Goal: Use online tool/utility: Utilize a website feature to perform a specific function

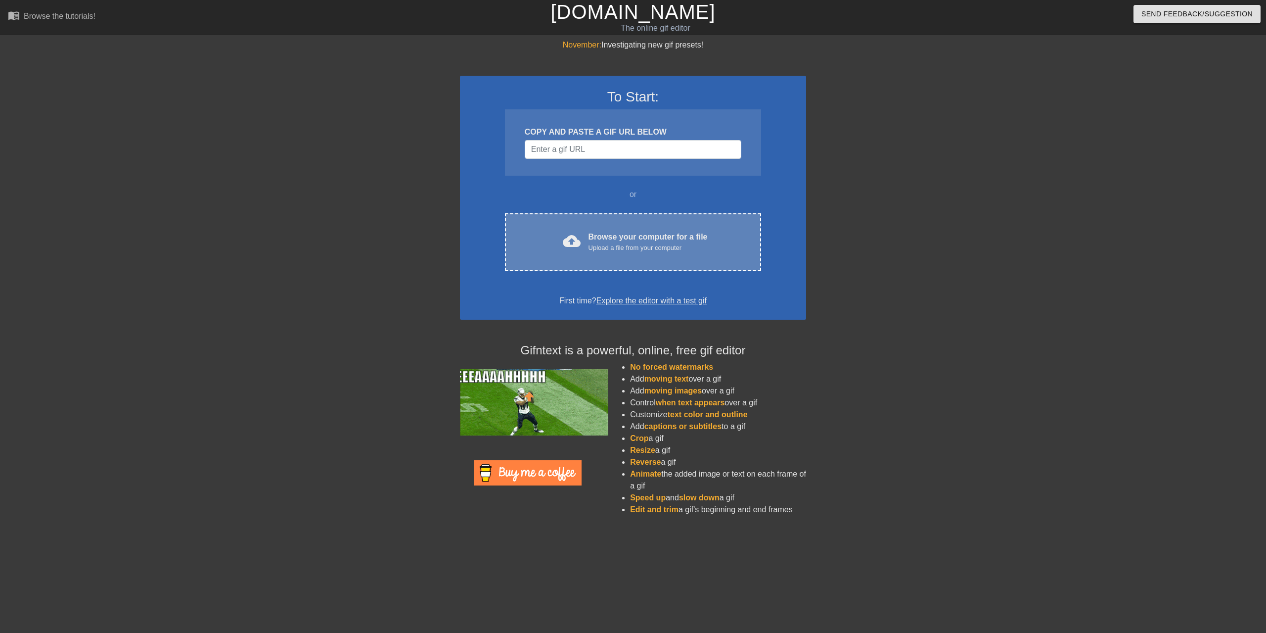
click at [592, 246] on div "Upload a file from your computer" at bounding box center [648, 248] width 119 height 10
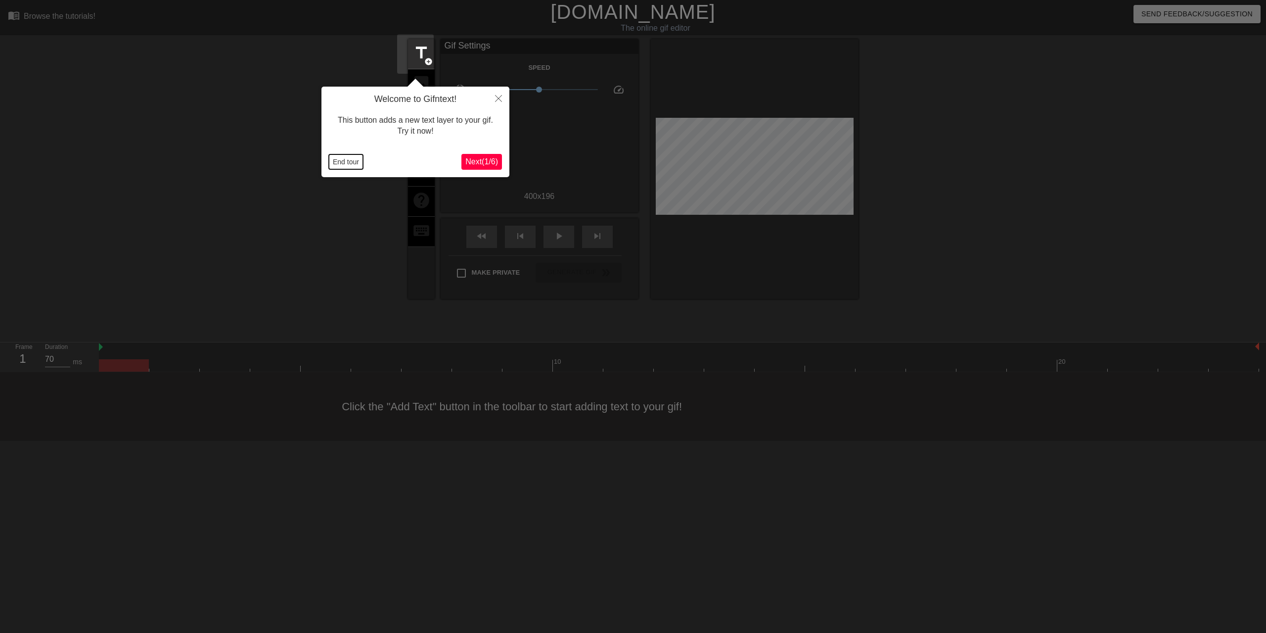
click at [345, 167] on button "End tour" at bounding box center [346, 161] width 34 height 15
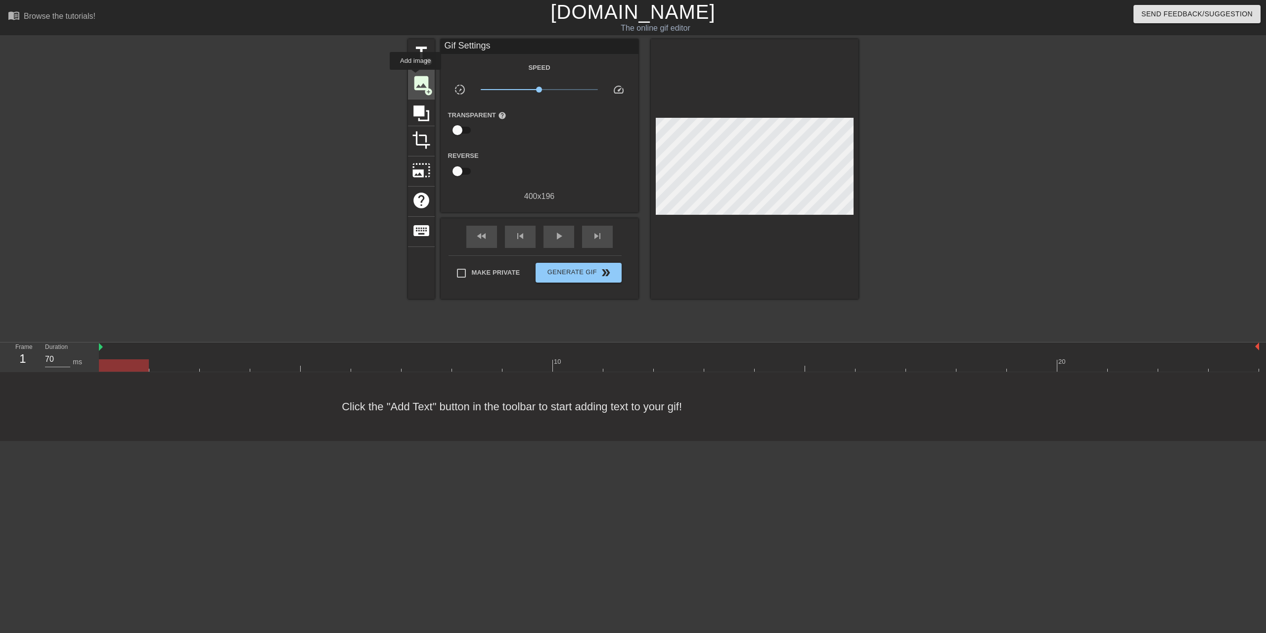
click at [415, 77] on span "image" at bounding box center [421, 83] width 19 height 19
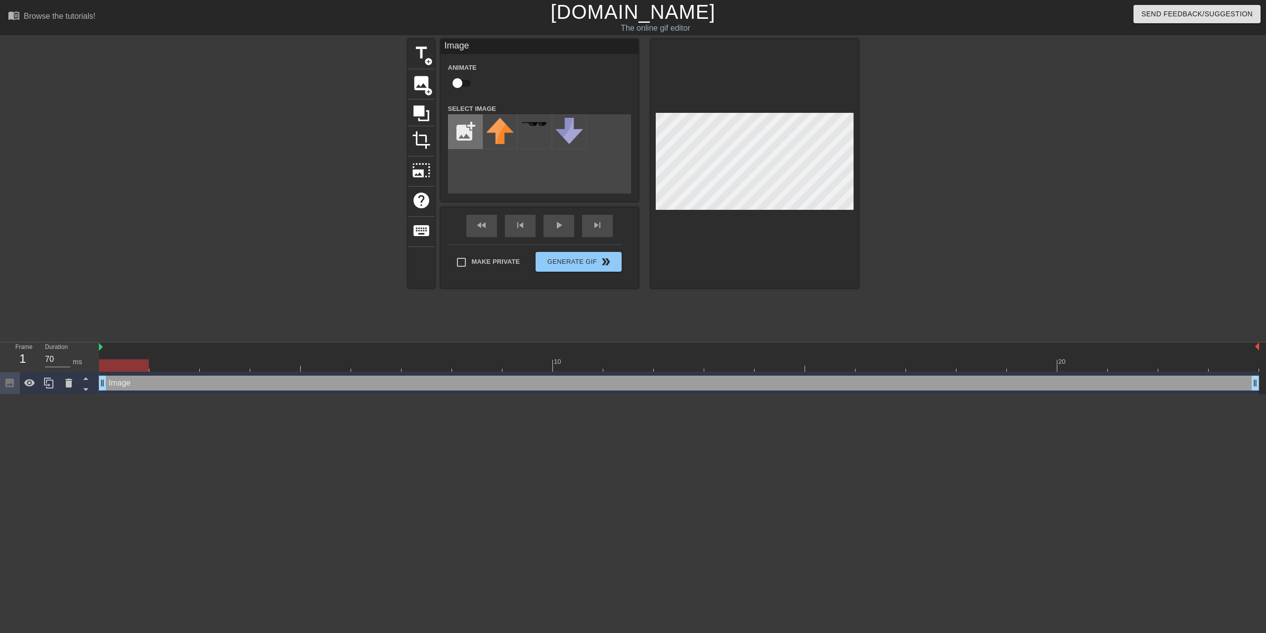
click at [460, 138] on input "file" at bounding box center [466, 132] width 34 height 34
click at [460, 122] on input "file" at bounding box center [466, 132] width 34 height 34
click at [459, 136] on input "file" at bounding box center [466, 132] width 34 height 34
type input "C:\fakepath\Untitled2.png"
click at [1266, 201] on div "title add_circle image add_circle crop photo_size_select_large help keyboard Im…" at bounding box center [633, 187] width 1266 height 297
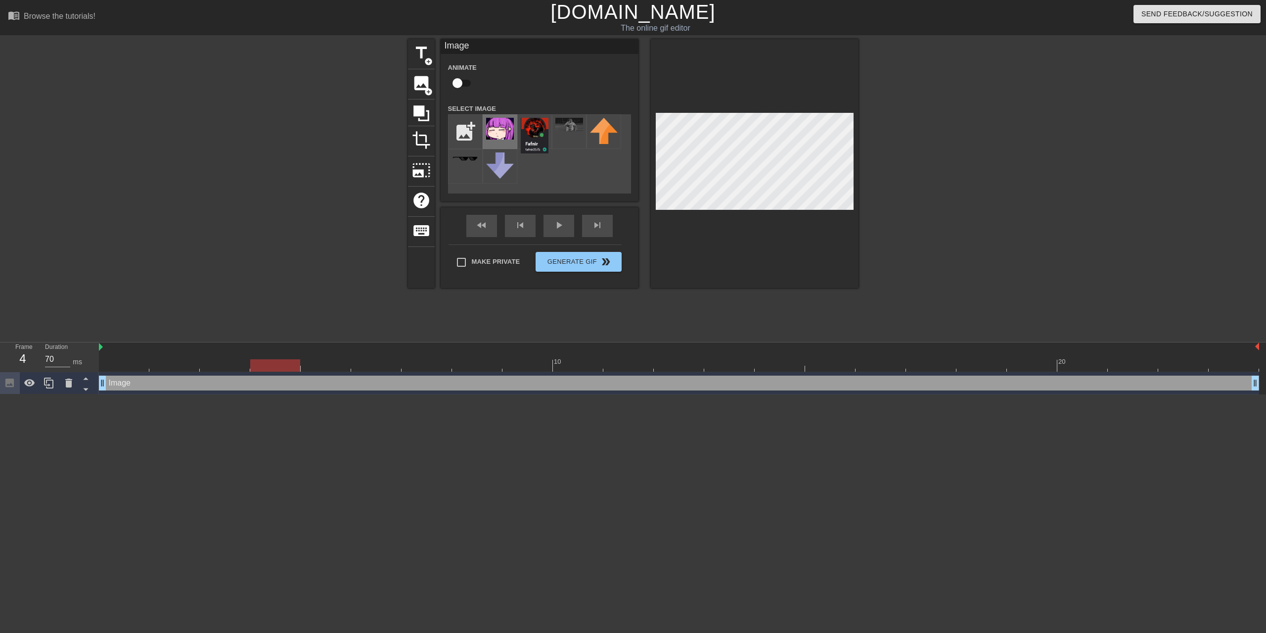
click at [500, 126] on img at bounding box center [500, 129] width 28 height 22
click at [487, 129] on img at bounding box center [500, 129] width 28 height 22
click at [499, 137] on img at bounding box center [500, 129] width 28 height 22
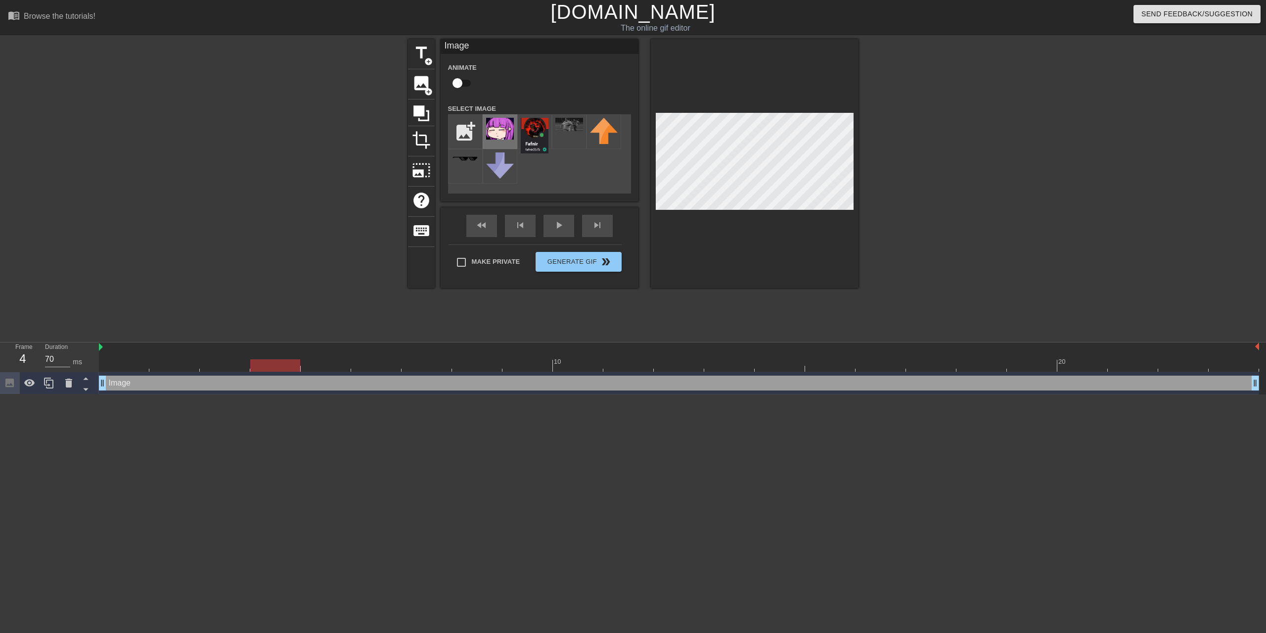
click at [499, 137] on img at bounding box center [500, 129] width 28 height 22
click at [521, 138] on img at bounding box center [535, 136] width 28 height 36
click at [562, 138] on div at bounding box center [569, 131] width 35 height 35
click at [603, 138] on img at bounding box center [604, 131] width 28 height 26
click at [455, 86] on input "checkbox" at bounding box center [457, 83] width 56 height 19
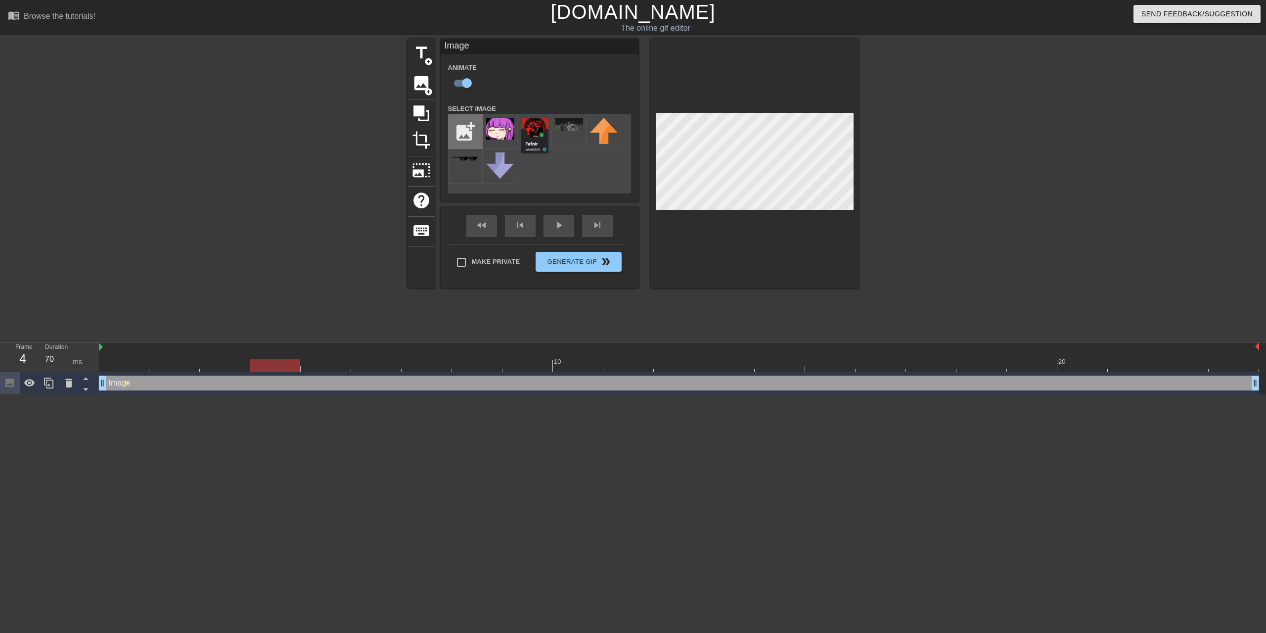
click at [462, 119] on input "file" at bounding box center [466, 132] width 34 height 34
click at [497, 134] on img at bounding box center [500, 129] width 28 height 22
click at [542, 131] on img at bounding box center [535, 136] width 28 height 36
click at [416, 89] on span "image" at bounding box center [421, 83] width 19 height 19
checkbox input "false"
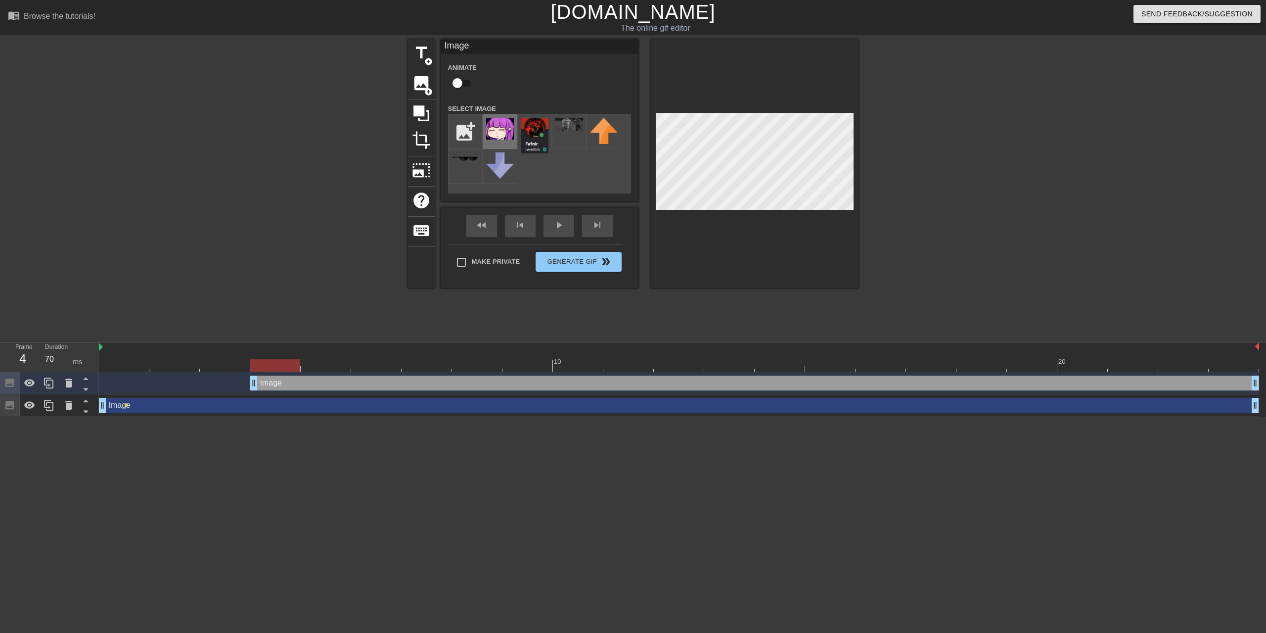
click at [506, 121] on img at bounding box center [500, 129] width 28 height 22
click at [521, 127] on img at bounding box center [535, 136] width 28 height 36
click at [493, 128] on img at bounding box center [500, 129] width 28 height 22
click at [552, 172] on div "add_photo_alternate" at bounding box center [539, 153] width 183 height 79
click at [468, 136] on input "file" at bounding box center [466, 132] width 34 height 34
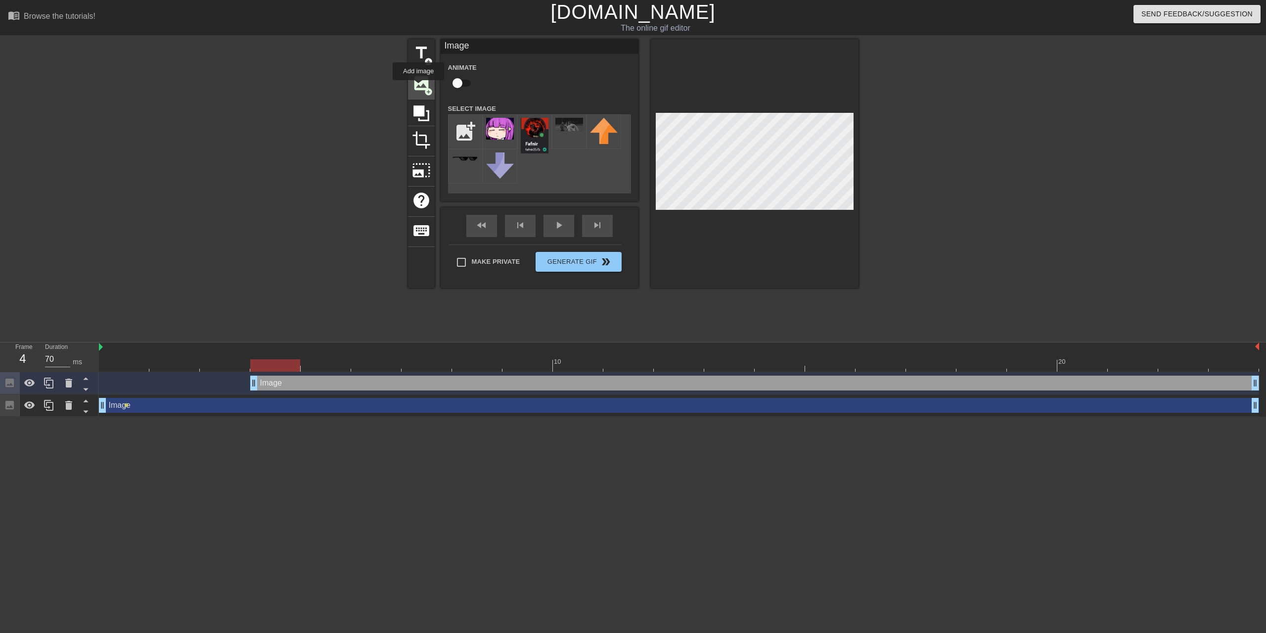
click at [424, 88] on span "add_circle" at bounding box center [428, 92] width 8 height 8
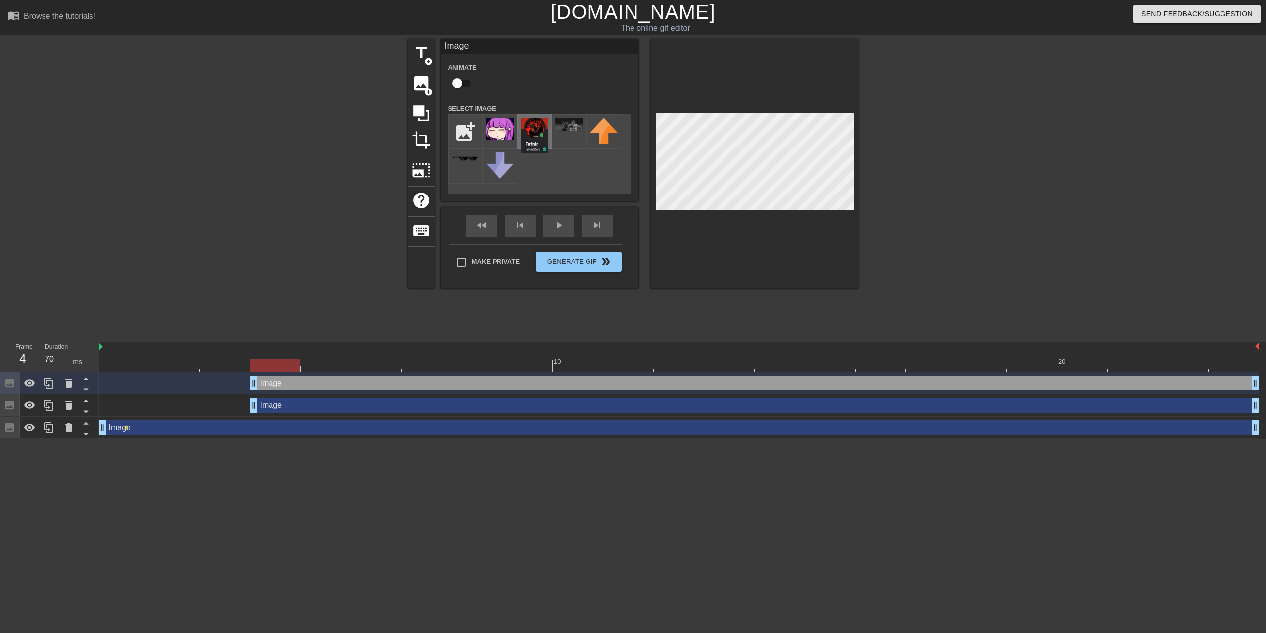
click at [521, 131] on img at bounding box center [535, 136] width 28 height 36
click at [896, 214] on div "title add_circle image add_circle crop photo_size_select_large help keyboard Im…" at bounding box center [633, 187] width 1266 height 297
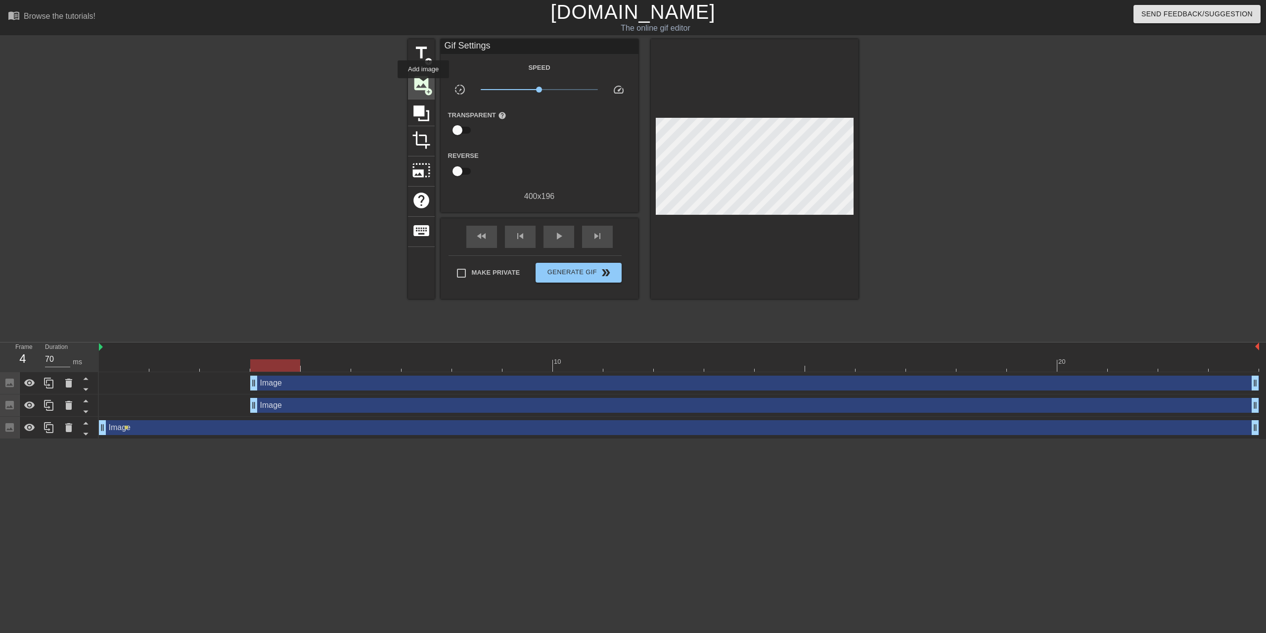
click at [423, 85] on span "image" at bounding box center [421, 83] width 19 height 19
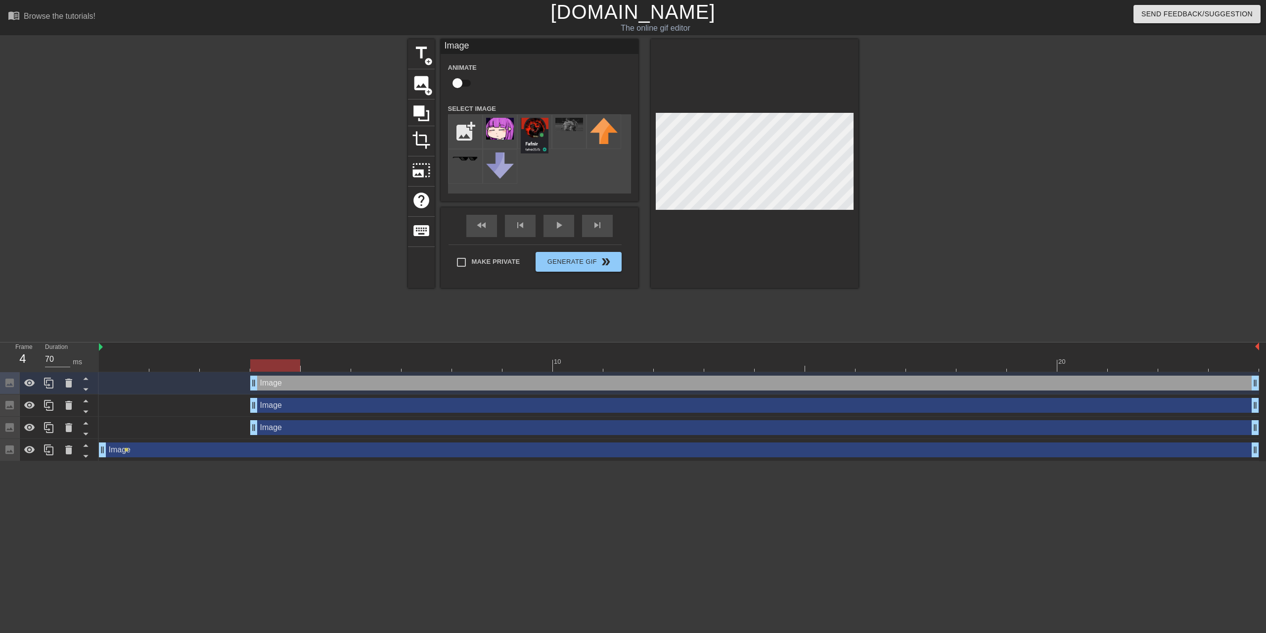
click at [1266, 340] on div "menu_book Browse the tutorials! [DOMAIN_NAME] The online gif editor Send Feedba…" at bounding box center [633, 230] width 1266 height 461
click at [467, 88] on input "checkbox" at bounding box center [457, 83] width 56 height 19
checkbox input "true"
click at [846, 246] on div at bounding box center [755, 163] width 208 height 249
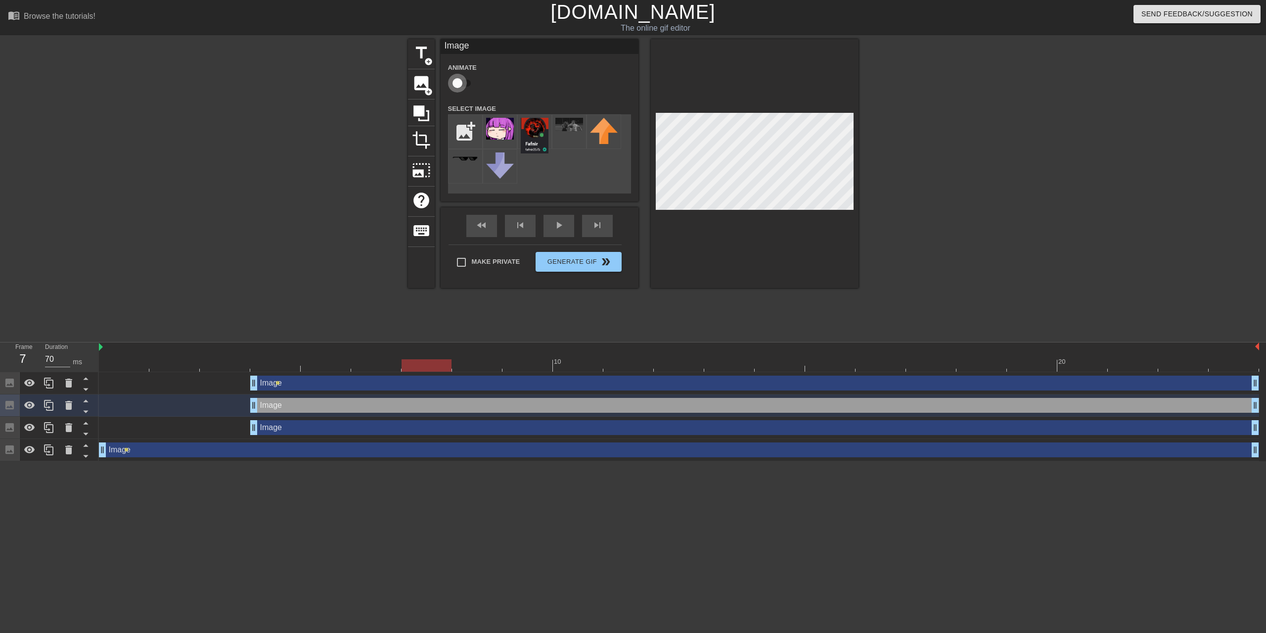
click at [461, 87] on input "checkbox" at bounding box center [457, 83] width 56 height 19
drag, startPoint x: 423, startPoint y: 312, endPoint x: 198, endPoint y: 302, distance: 225.8
click at [198, 342] on div "10 20" at bounding box center [679, 356] width 1160 height 29
drag, startPoint x: 220, startPoint y: 313, endPoint x: 109, endPoint y: 310, distance: 110.9
click at [109, 342] on div "10 20" at bounding box center [679, 356] width 1160 height 29
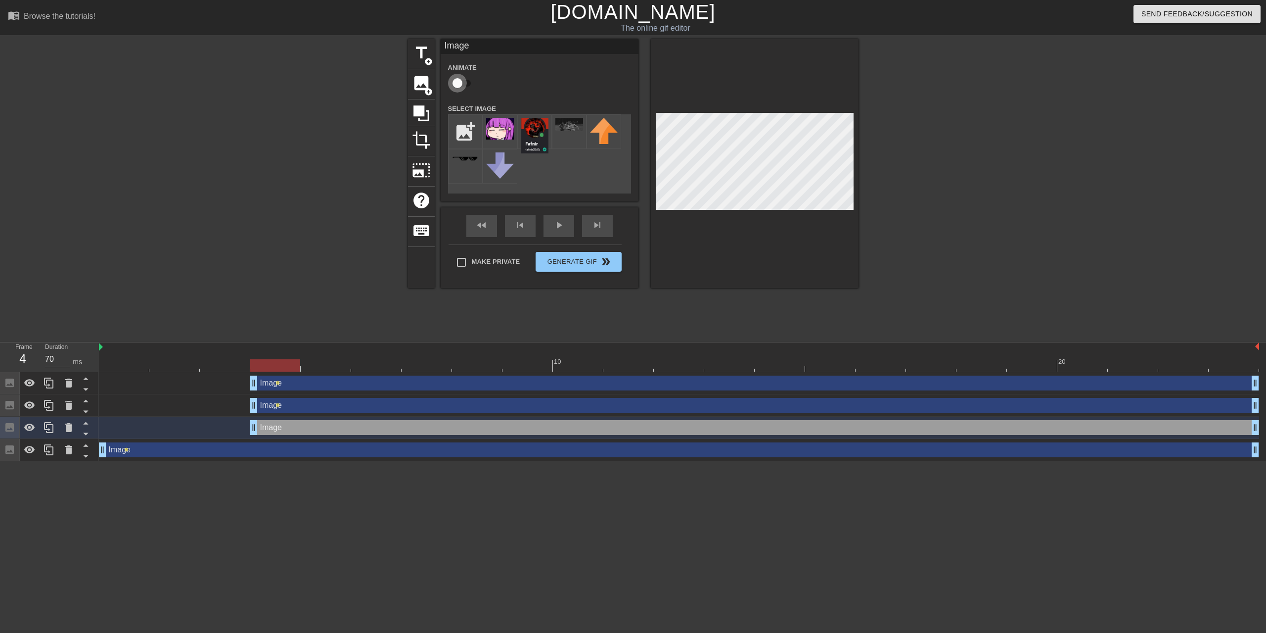
click at [458, 83] on input "checkbox" at bounding box center [457, 83] width 56 height 19
checkbox input "true"
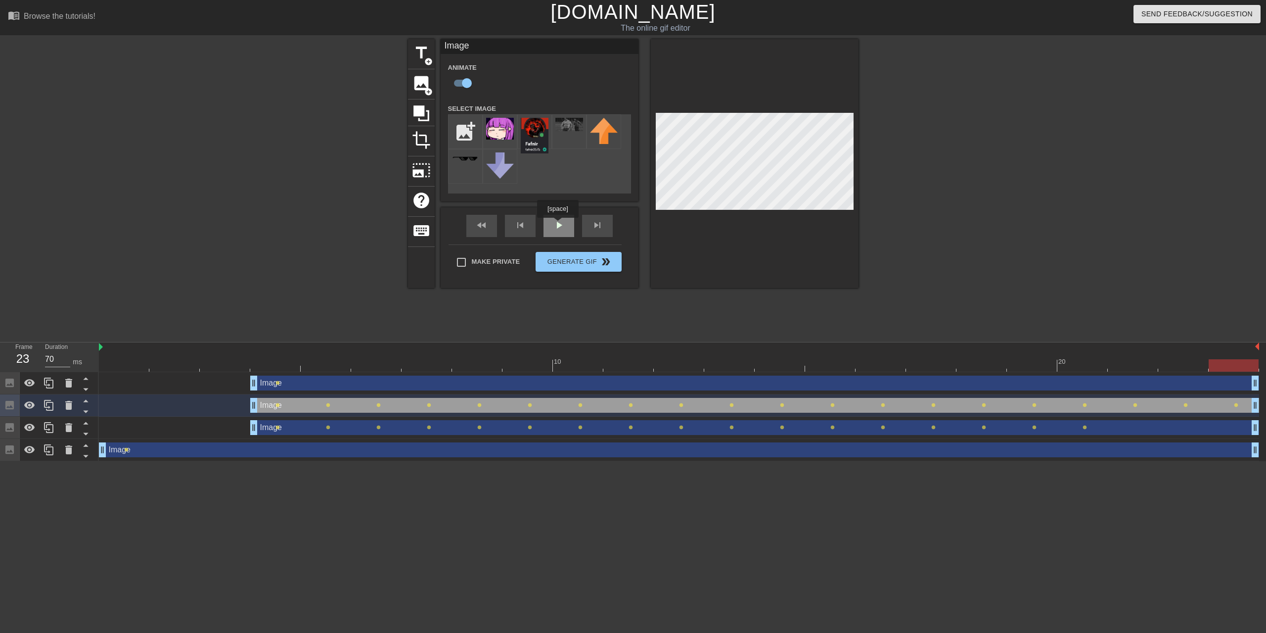
click at [557, 225] on div "fast_rewind skip_previous play_arrow skip_next" at bounding box center [539, 225] width 161 height 37
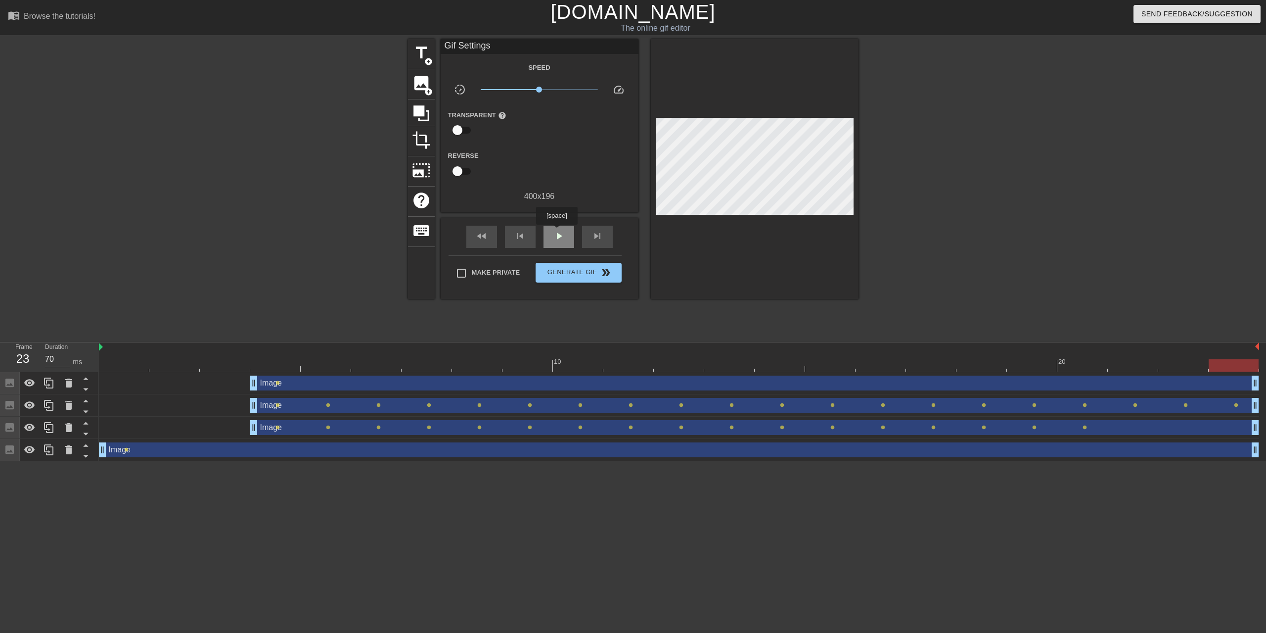
click at [556, 231] on span "play_arrow" at bounding box center [559, 236] width 12 height 12
click at [556, 267] on span "Generate Gif double_arrow" at bounding box center [579, 273] width 78 height 12
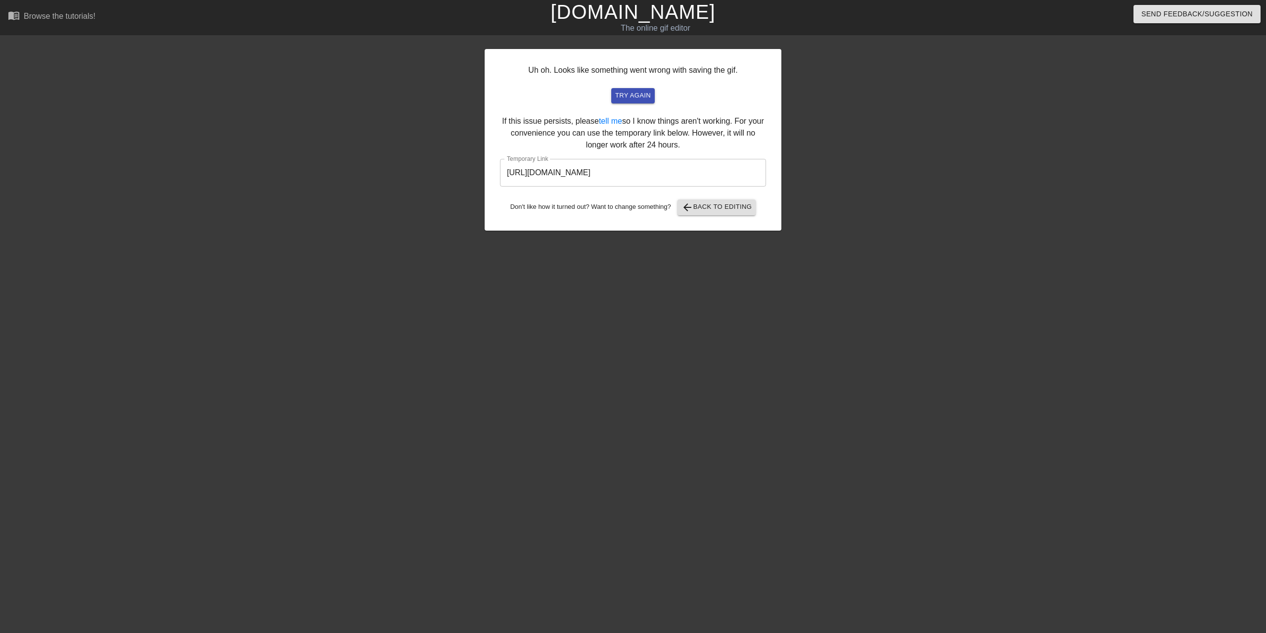
click at [706, 179] on input "[URL][DOMAIN_NAME]" at bounding box center [633, 173] width 266 height 28
click at [705, 182] on input "[URL][DOMAIN_NAME]" at bounding box center [633, 173] width 266 height 28
